Goal: Navigation & Orientation: Find specific page/section

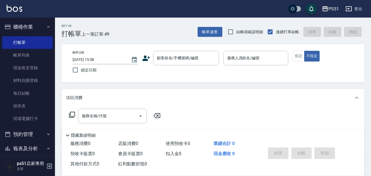
scroll to position [191, 0]
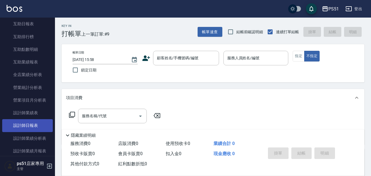
click at [34, 124] on link "設計師日報表" at bounding box center [27, 125] width 51 height 13
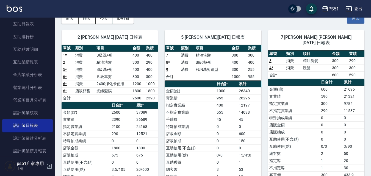
scroll to position [20, 0]
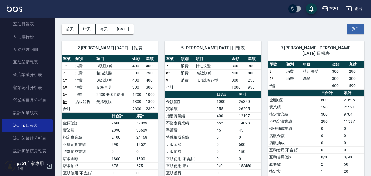
click at [65, 94] on link "6 *" at bounding box center [65, 94] width 4 height 4
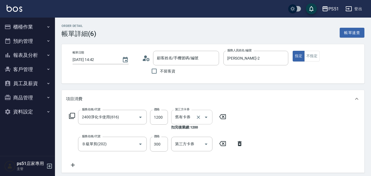
type input "光纖髮膜"
type input "[PERSON_NAME]/0983910166/"
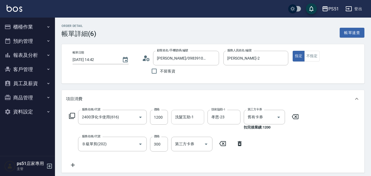
click at [181, 116] on div "洗髮互助-1 洗髮互助-1" at bounding box center [187, 117] width 33 height 15
click at [186, 128] on div "[PERSON_NAME] -23" at bounding box center [187, 131] width 33 height 9
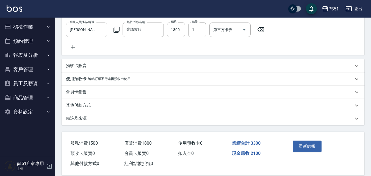
scroll to position [187, 0]
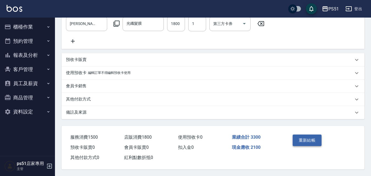
type input "孝恩-23"
click at [302, 138] on button "重新結帳" at bounding box center [306, 141] width 29 height 12
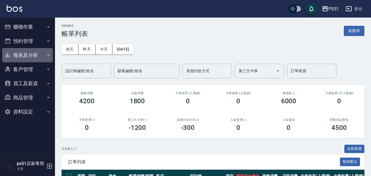
click at [40, 54] on button "報表及分析" at bounding box center [27, 55] width 51 height 14
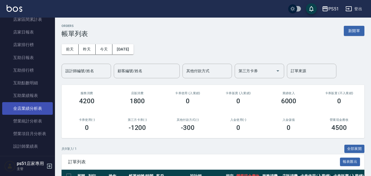
scroll to position [128, 0]
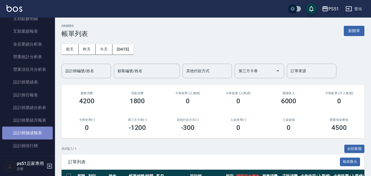
click at [43, 131] on link "設計師抽成報表" at bounding box center [27, 133] width 51 height 13
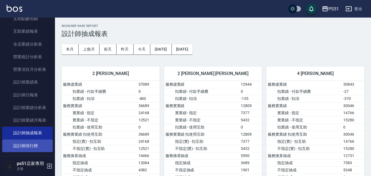
click at [38, 144] on link "設計師排行榜" at bounding box center [27, 146] width 51 height 13
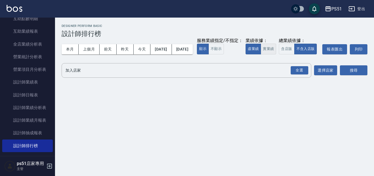
click at [260, 54] on button "實業績" at bounding box center [267, 49] width 15 height 11
click at [306, 75] on div "全選" at bounding box center [299, 70] width 18 height 9
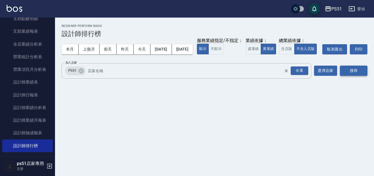
click at [358, 76] on button "搜尋" at bounding box center [352, 71] width 27 height 10
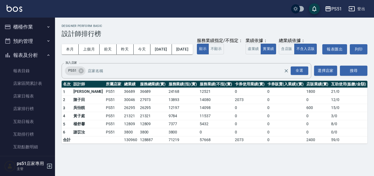
click at [25, 26] on button "櫃檯作業" at bounding box center [27, 27] width 51 height 14
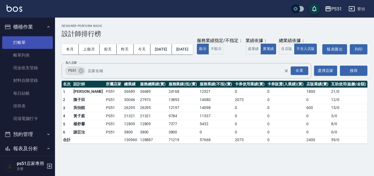
click at [32, 45] on link "打帳單" at bounding box center [27, 42] width 51 height 13
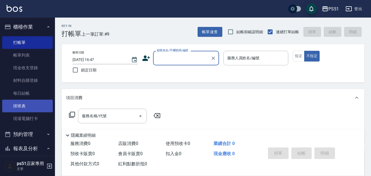
scroll to position [192, 0]
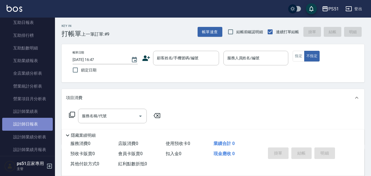
click at [34, 124] on link "設計師日報表" at bounding box center [27, 124] width 51 height 13
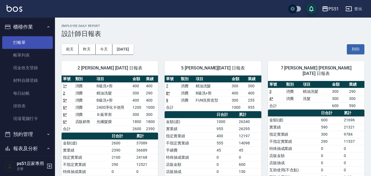
click at [13, 44] on link "打帳單" at bounding box center [27, 42] width 51 height 13
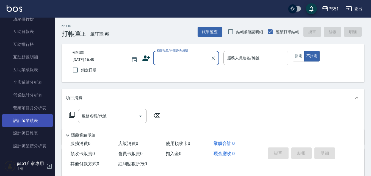
scroll to position [192, 0]
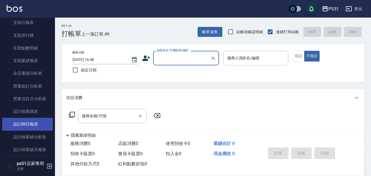
click at [41, 126] on link "設計師日報表" at bounding box center [27, 124] width 51 height 13
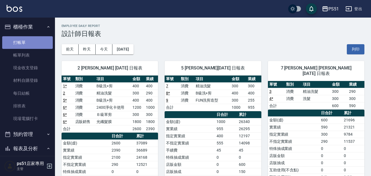
click at [29, 40] on link "打帳單" at bounding box center [27, 42] width 51 height 13
